Goal: Information Seeking & Learning: Learn about a topic

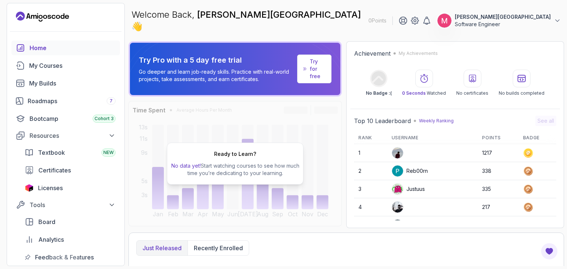
scroll to position [148, 0]
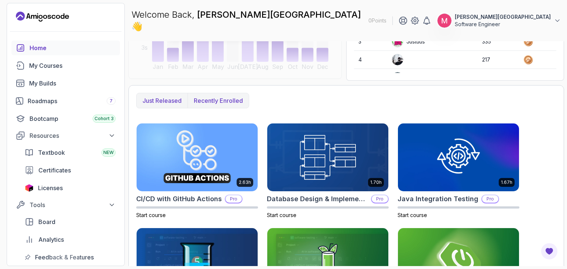
click at [222, 96] on p "Recently enrolled" at bounding box center [218, 100] width 49 height 9
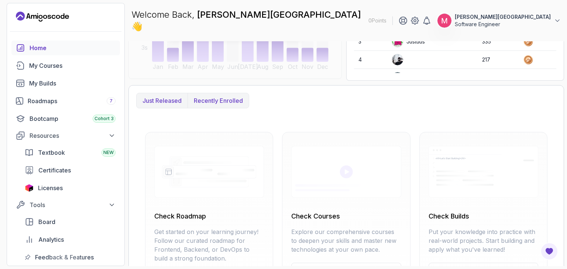
click at [163, 96] on p "Just released" at bounding box center [161, 100] width 39 height 9
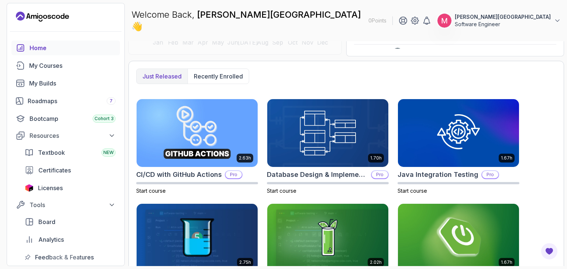
scroll to position [185, 0]
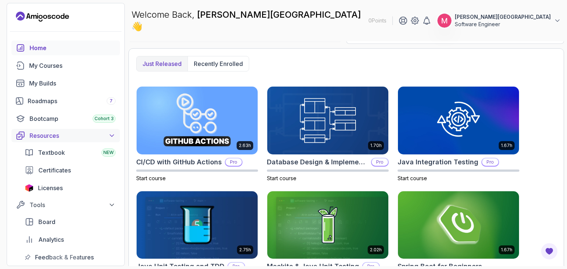
click at [96, 135] on div "Resources" at bounding box center [73, 135] width 86 height 9
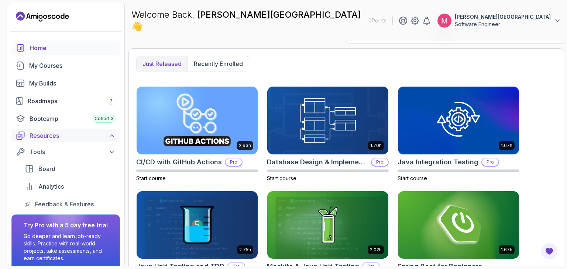
click at [96, 135] on div "Resources" at bounding box center [73, 135] width 86 height 9
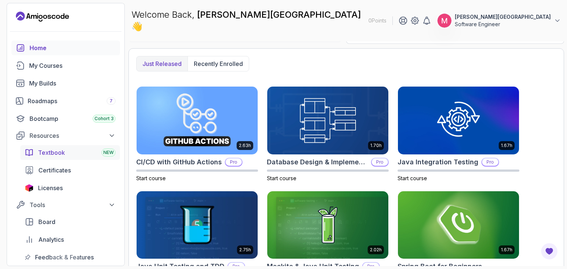
click at [56, 156] on span "Textbook" at bounding box center [51, 152] width 27 height 9
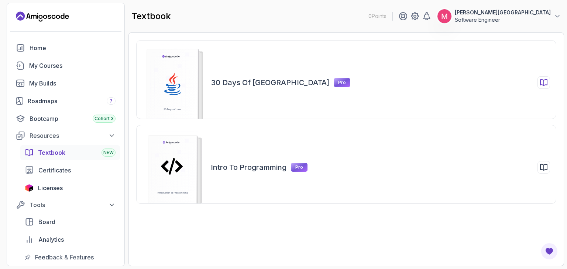
click at [250, 77] on div "30 Days of Java Pro" at bounding box center [280, 82] width 139 height 13
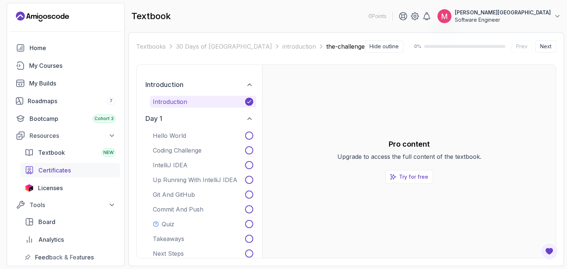
click at [59, 171] on span "Certificates" at bounding box center [54, 170] width 32 height 9
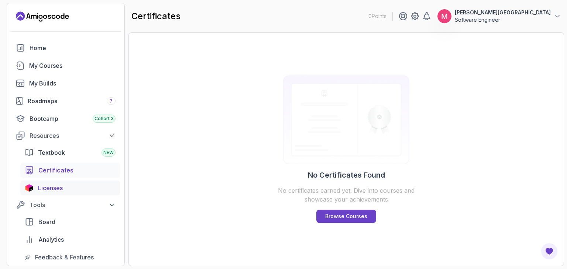
click at [48, 187] on span "Licenses" at bounding box center [50, 188] width 25 height 9
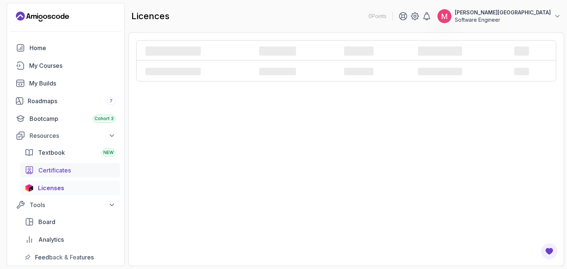
click at [58, 170] on span "Certificates" at bounding box center [54, 170] width 32 height 9
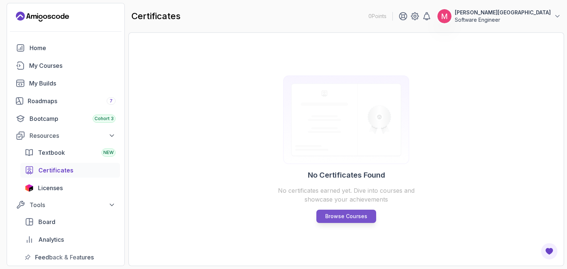
click at [347, 212] on link "Browse Courses" at bounding box center [346, 216] width 60 height 13
